Goal: Transaction & Acquisition: Purchase product/service

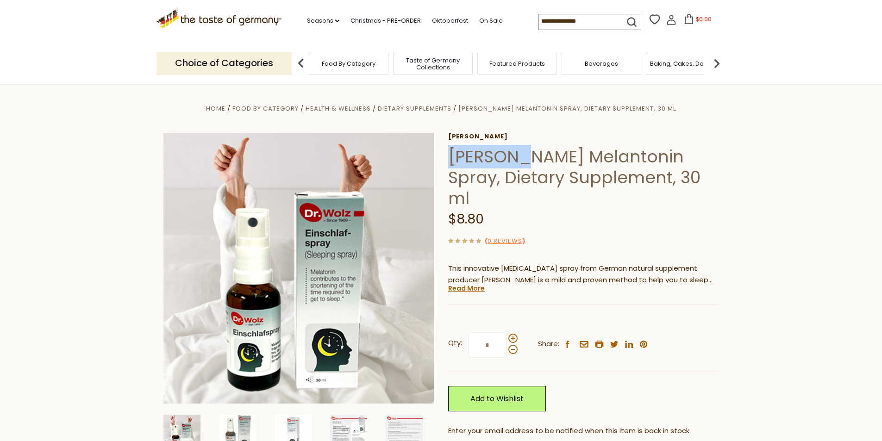
drag, startPoint x: 453, startPoint y: 159, endPoint x: 514, endPoint y: 158, distance: 61.6
click at [514, 158] on h1 "[PERSON_NAME] Melantonin Spray, Dietary Supplement, 30 ml" at bounding box center [583, 177] width 271 height 63
copy h1 "[PERSON_NAME]"
click at [605, 160] on h1 "[PERSON_NAME] Melantonin Spray, Dietary Supplement, 30 ml" at bounding box center [583, 177] width 271 height 63
